Goal: Transaction & Acquisition: Subscribe to service/newsletter

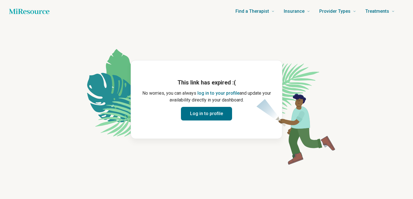
click at [207, 111] on button "Log in to profile" at bounding box center [206, 114] width 51 height 14
click at [211, 116] on button "Log in to profile" at bounding box center [206, 114] width 51 height 14
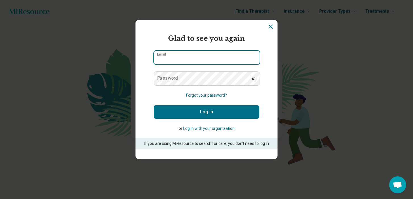
type input "**********"
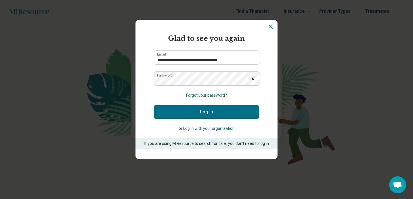
click at [214, 107] on button "Log In" at bounding box center [207, 112] width 106 height 14
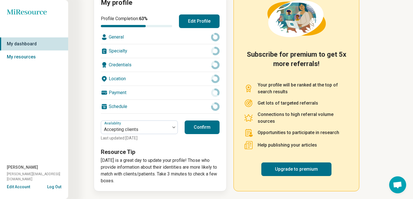
scroll to position [75, 0]
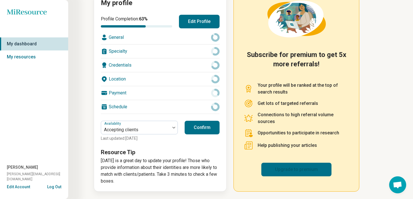
click at [294, 169] on link "Upgrade to premium" at bounding box center [296, 170] width 70 height 14
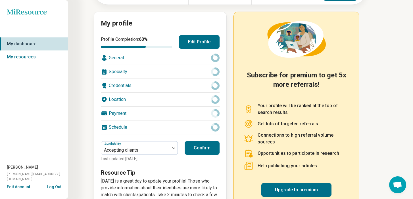
scroll to position [0, 0]
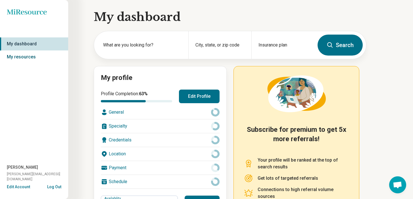
click at [40, 57] on link "My resources" at bounding box center [34, 57] width 68 height 13
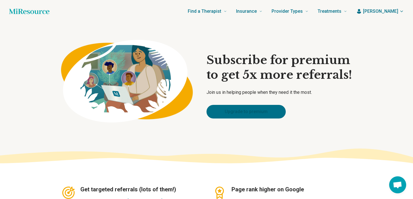
click at [257, 109] on link "Upgrade to premium" at bounding box center [245, 112] width 79 height 14
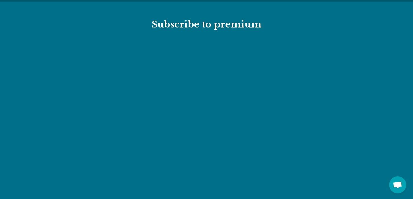
scroll to position [629, 0]
